Goal: Transaction & Acquisition: Subscribe to service/newsletter

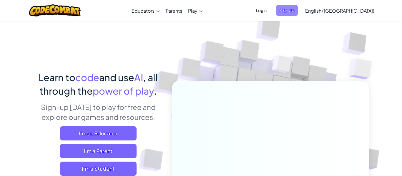
click at [298, 11] on span "Sign Up" at bounding box center [287, 10] width 22 height 11
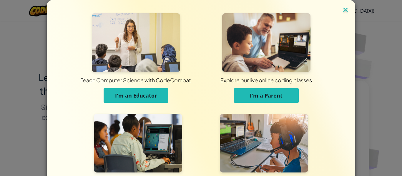
click at [345, 10] on img at bounding box center [345, 10] width 8 height 9
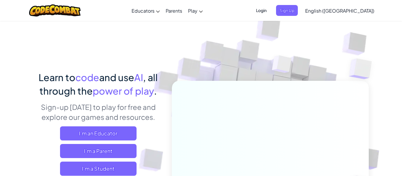
click at [270, 11] on span "Login" at bounding box center [261, 10] width 18 height 11
